Goal: Use online tool/utility: Utilize a website feature to perform a specific function

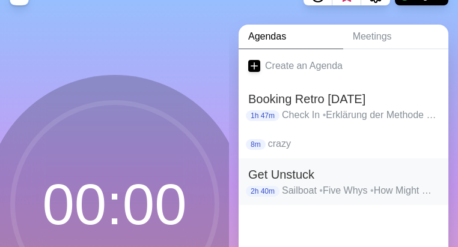
scroll to position [24, 0]
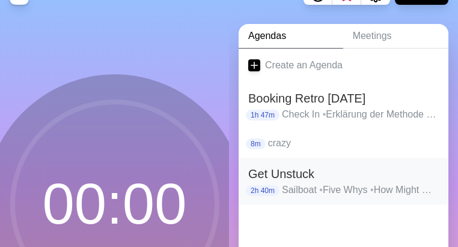
drag, startPoint x: 291, startPoint y: 178, endPoint x: 284, endPoint y: 174, distance: 8.1
click at [284, 174] on h2 "Get Unstuck" at bounding box center [343, 174] width 190 height 18
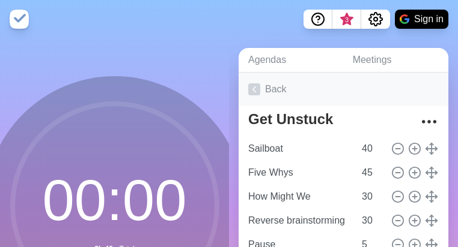
click at [273, 92] on link "Back" at bounding box center [343, 90] width 210 height 34
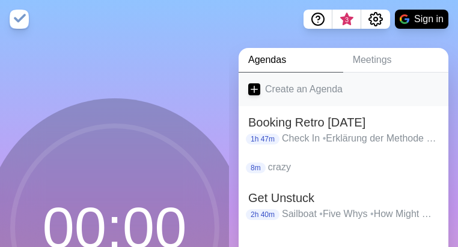
click at [256, 90] on icon at bounding box center [254, 89] width 12 height 12
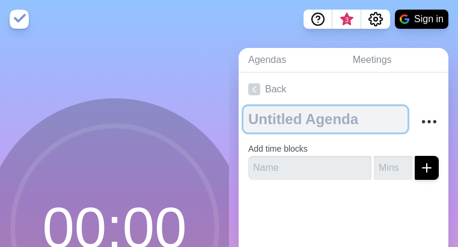
click at [282, 124] on textarea at bounding box center [325, 119] width 164 height 26
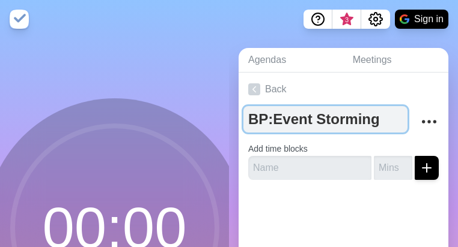
type textarea "BP: Event Storming"
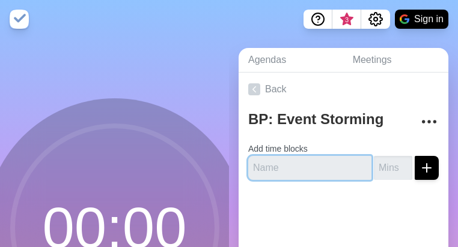
click at [266, 169] on input "text" at bounding box center [309, 168] width 123 height 24
type input "Intro"
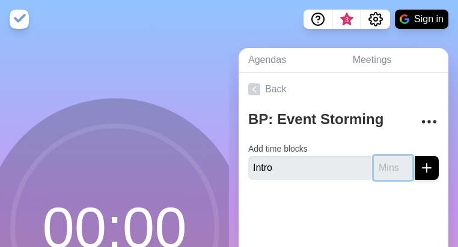
click at [375, 167] on input "number" at bounding box center [392, 168] width 38 height 24
type input "10"
click at [419, 166] on icon "submit" at bounding box center [426, 168] width 14 height 14
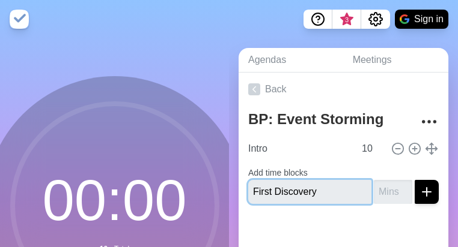
type input "First Discovery"
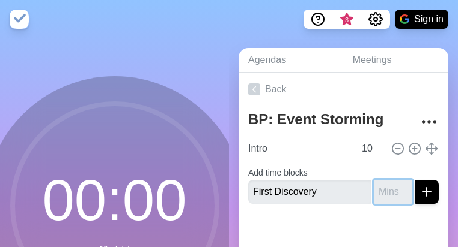
click at [386, 195] on input "number" at bounding box center [392, 192] width 38 height 24
type input "15"
click at [414, 180] on button "submit" at bounding box center [426, 192] width 24 height 24
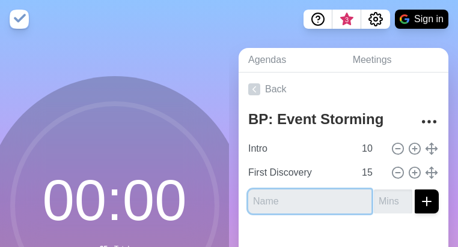
click at [268, 203] on input "text" at bounding box center [309, 202] width 123 height 24
type input "Timeline"
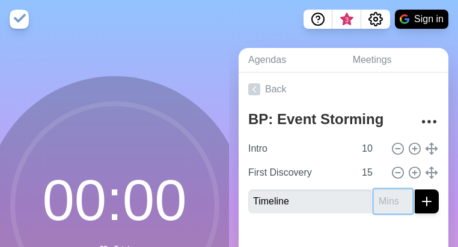
click at [383, 200] on input "number" at bounding box center [392, 202] width 38 height 24
type input "25"
click at [419, 196] on icon "submit" at bounding box center [426, 202] width 14 height 14
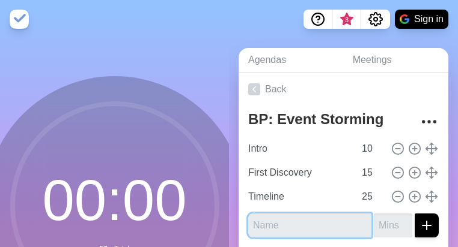
click at [271, 222] on input "text" at bounding box center [309, 226] width 123 height 24
type input "Pause"
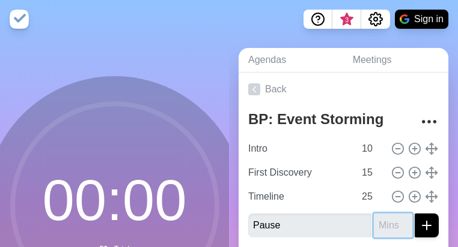
click at [375, 225] on input "number" at bounding box center [392, 226] width 38 height 24
type input "5"
click at [419, 226] on icon "submit" at bounding box center [426, 226] width 14 height 14
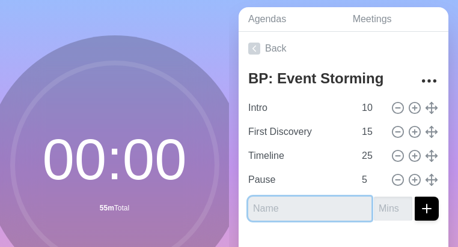
scroll to position [72, 0]
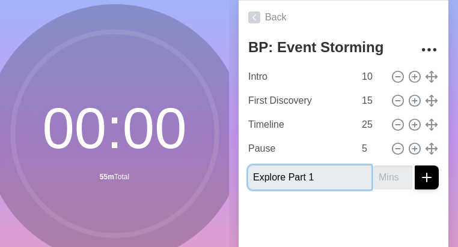
type input "Explore Part 1"
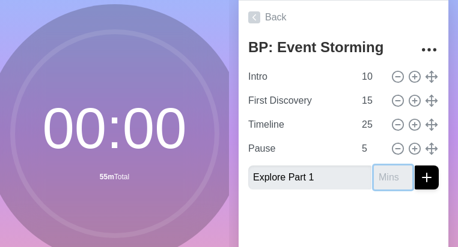
click at [381, 175] on input "number" at bounding box center [392, 178] width 38 height 24
type input "25"
click at [419, 179] on icon "submit" at bounding box center [426, 178] width 14 height 14
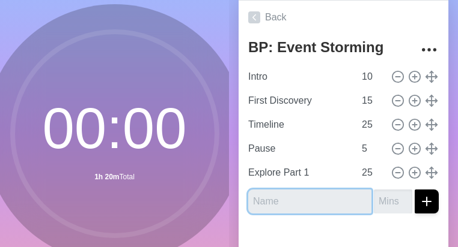
click at [293, 199] on input "text" at bounding box center [309, 202] width 123 height 24
type input "Pause"
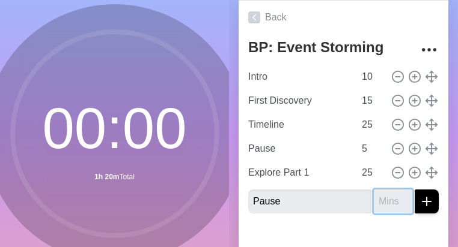
click at [379, 204] on input "number" at bounding box center [392, 202] width 38 height 24
type input "10"
click at [428, 202] on button "submit" at bounding box center [426, 202] width 24 height 24
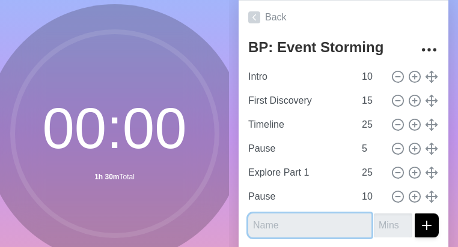
click at [323, 222] on input "text" at bounding box center [309, 226] width 123 height 24
type input "Explore Part 2"
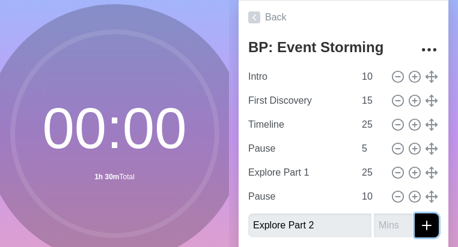
click at [425, 225] on icon "submit" at bounding box center [426, 226] width 14 height 14
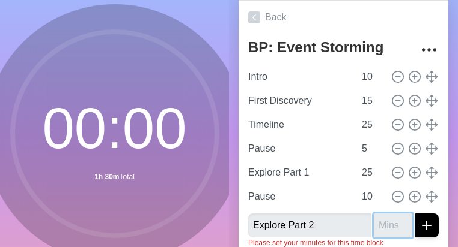
click at [384, 223] on input "number" at bounding box center [392, 226] width 38 height 24
type input "20"
click at [424, 229] on icon "submit" at bounding box center [426, 226] width 14 height 14
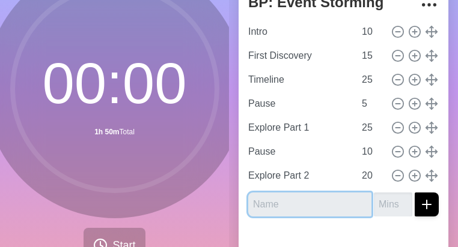
scroll to position [144, 0]
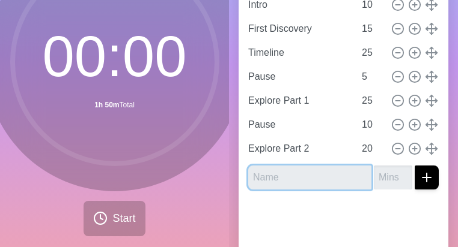
click at [289, 171] on input "text" at bounding box center [309, 178] width 123 height 24
type input "Retro"
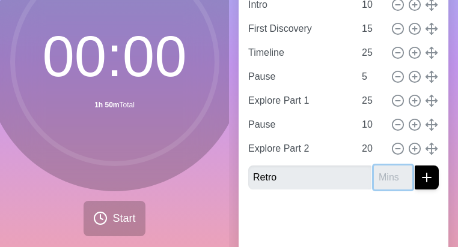
click at [377, 174] on input "number" at bounding box center [392, 178] width 38 height 24
type input "10"
click at [420, 178] on icon "submit" at bounding box center [426, 178] width 14 height 14
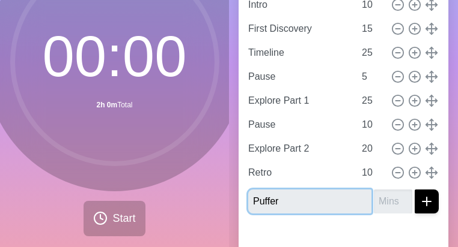
type input "Puffer"
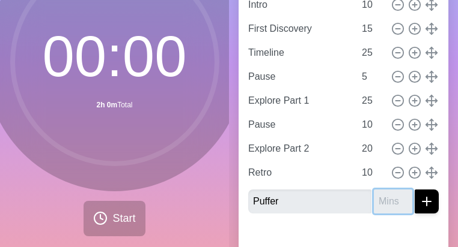
click at [383, 198] on input "number" at bounding box center [392, 202] width 38 height 24
type input "30"
click at [423, 204] on icon "submit" at bounding box center [426, 202] width 14 height 14
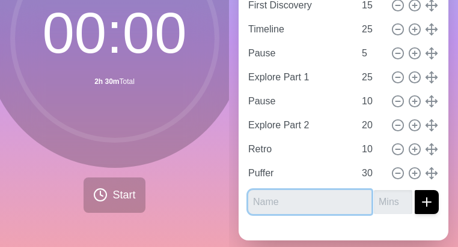
scroll to position [168, 0]
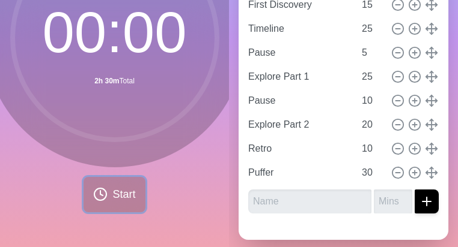
click at [112, 199] on span "Start" at bounding box center [123, 195] width 23 height 16
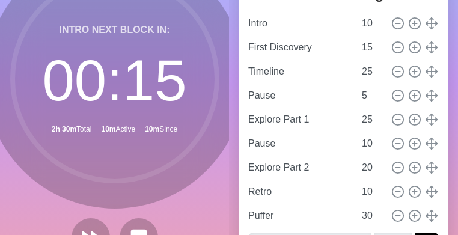
scroll to position [150, 0]
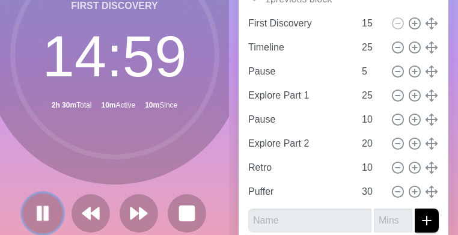
click at [45, 211] on rect at bounding box center [46, 213] width 4 height 13
click at [44, 211] on polygon at bounding box center [43, 212] width 12 height 15
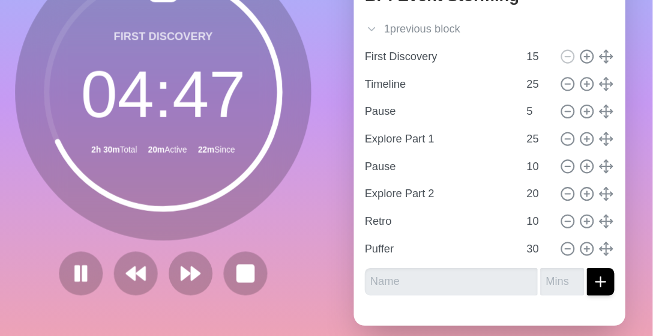
scroll to position [106, 0]
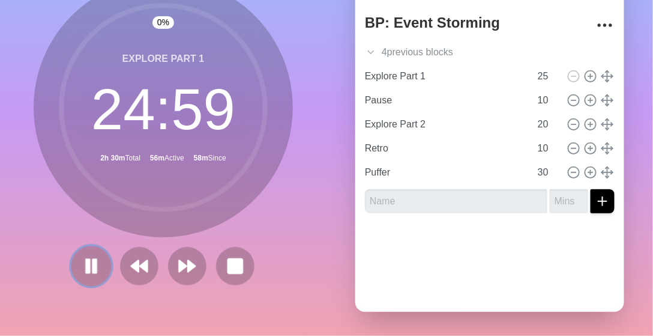
click at [89, 247] on icon at bounding box center [91, 266] width 20 height 20
click at [457, 167] on icon at bounding box center [573, 172] width 13 height 13
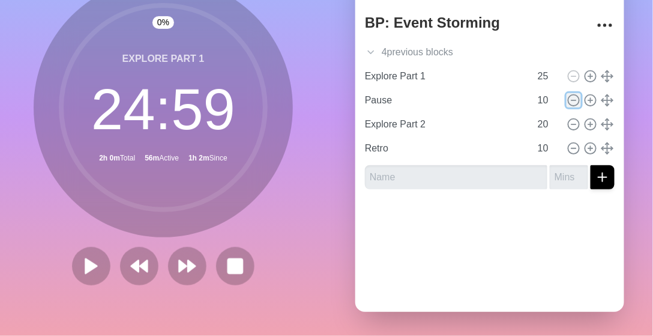
click at [457, 96] on icon at bounding box center [573, 100] width 13 height 13
type input "Explore Part 2"
type input "20"
type input "Retro"
type input "10"
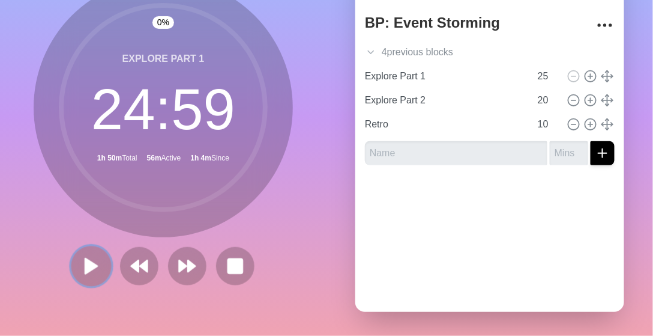
click at [90, 247] on polygon at bounding box center [91, 265] width 12 height 15
